Goal: Navigation & Orientation: Find specific page/section

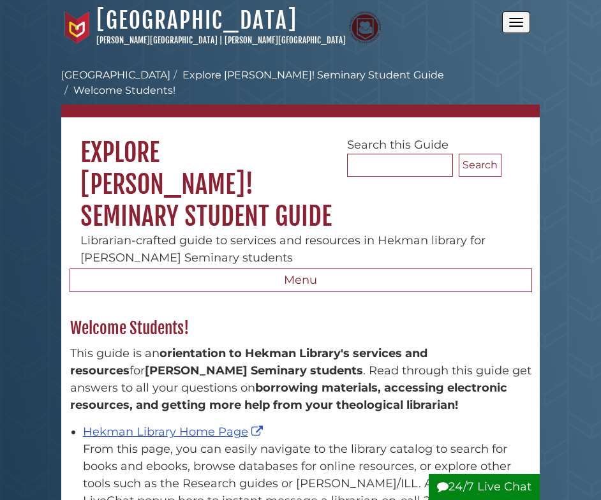
scroll to position [184, 474]
